Goal: Task Accomplishment & Management: Complete application form

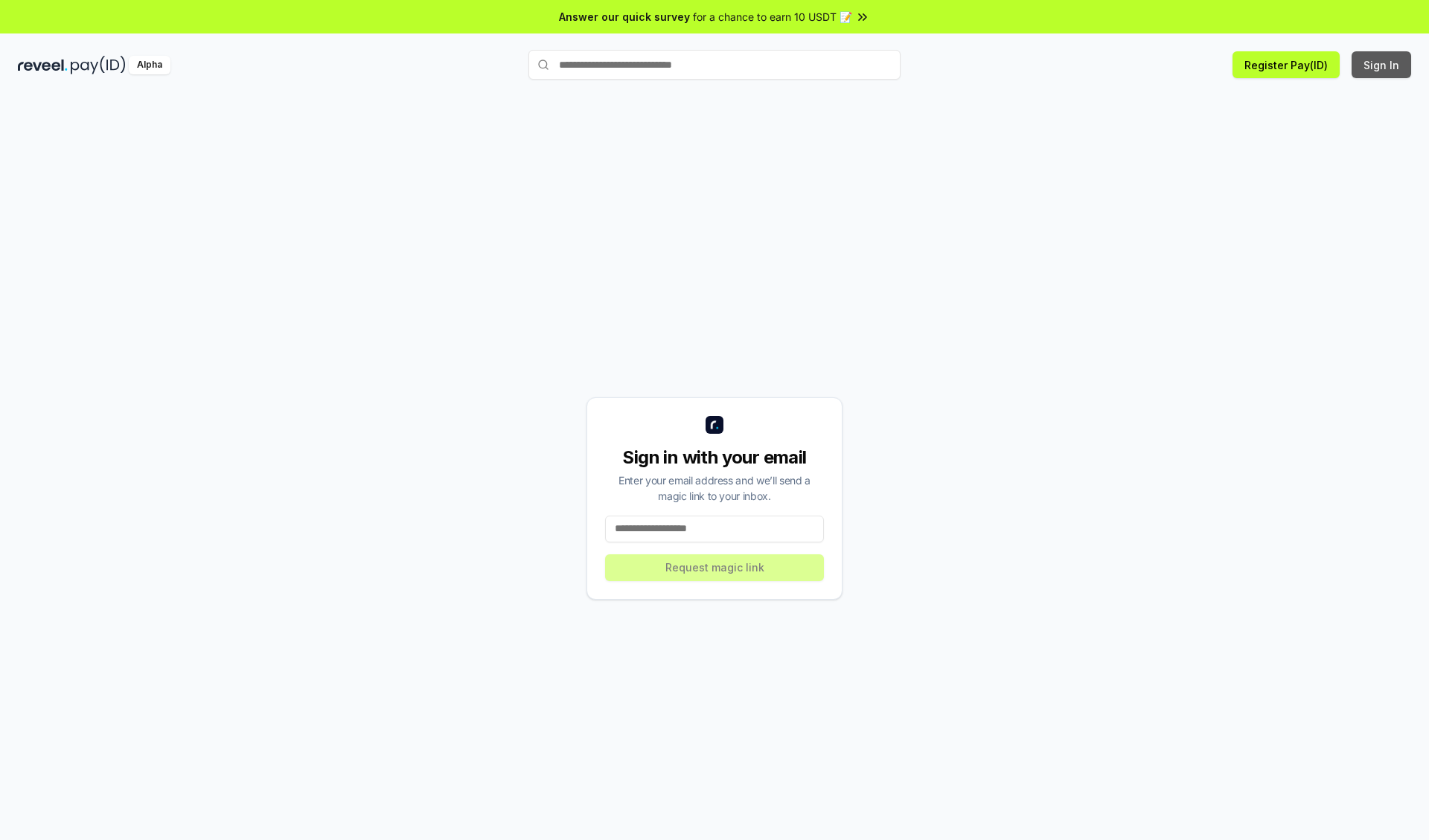
click at [1382, 65] on button "Sign In" at bounding box center [1381, 65] width 59 height 27
type input "**********"
click at [714, 567] on button "Request magic link" at bounding box center [714, 567] width 218 height 27
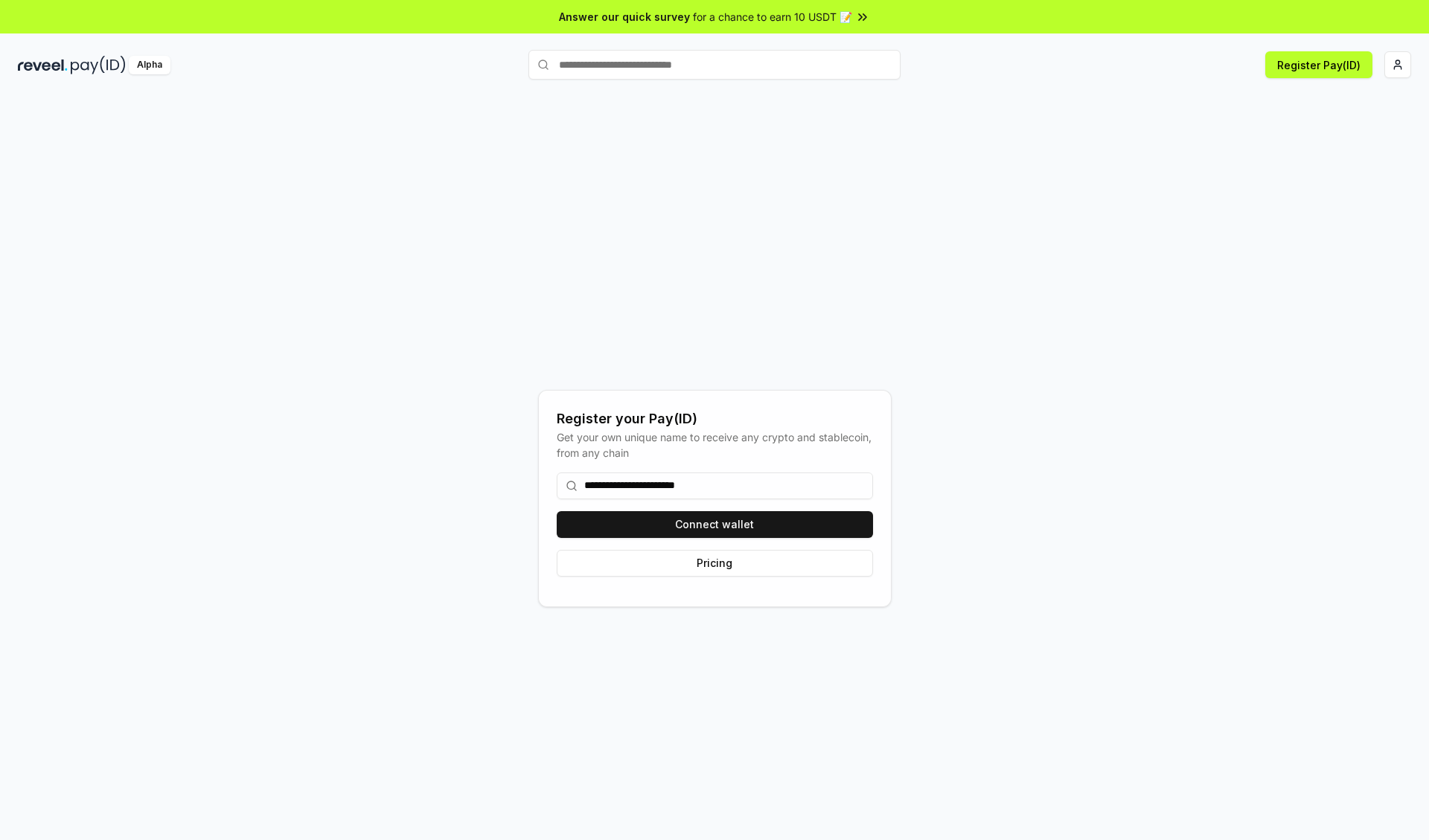
type input "**********"
